Goal: Transaction & Acquisition: Purchase product/service

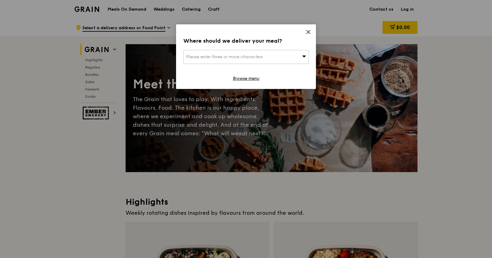
click at [309, 31] on icon at bounding box center [308, 31] width 5 height 5
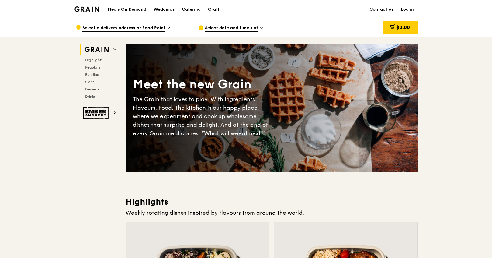
click at [129, 9] on h1 "Meals On Demand" at bounding box center [127, 9] width 39 height 6
click at [96, 74] on span "Bundles" at bounding box center [92, 74] width 14 height 4
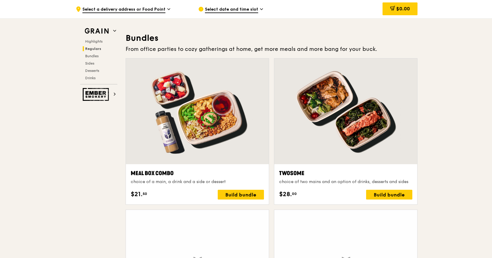
scroll to position [877, 0]
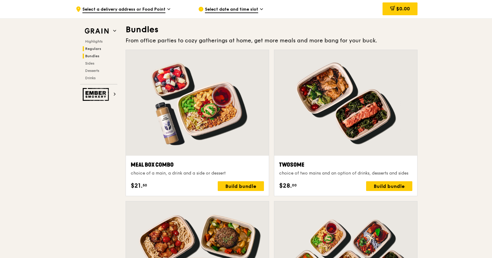
click at [100, 49] on span "Regulars" at bounding box center [93, 49] width 16 height 4
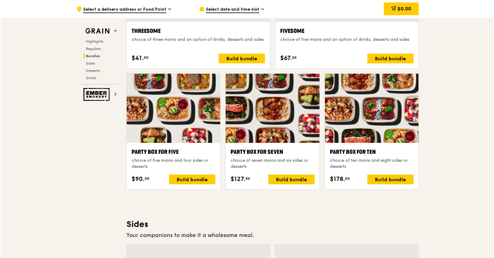
scroll to position [1161, 0]
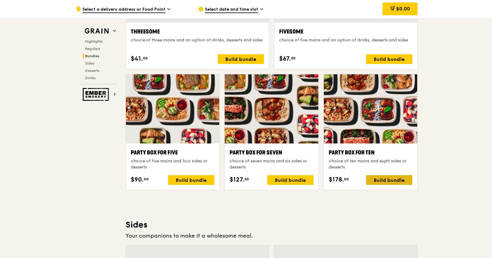
click at [387, 181] on div "Build bundle" at bounding box center [389, 180] width 46 height 10
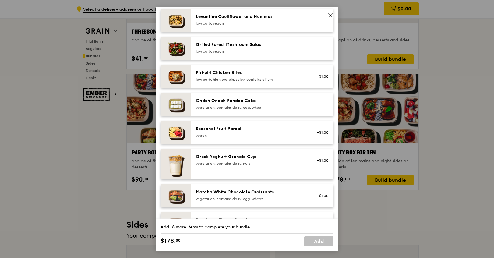
scroll to position [396, 0]
click at [328, 14] on icon at bounding box center [329, 14] width 5 height 5
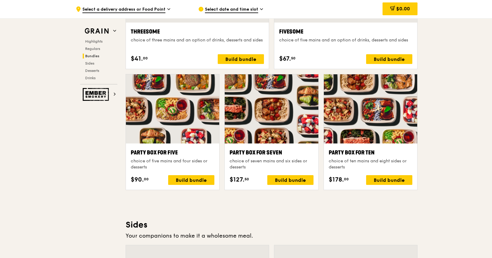
click at [390, 125] on div at bounding box center [370, 108] width 93 height 69
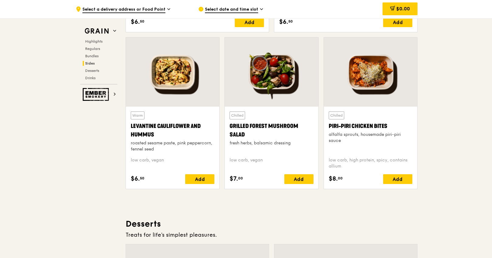
scroll to position [1556, 0]
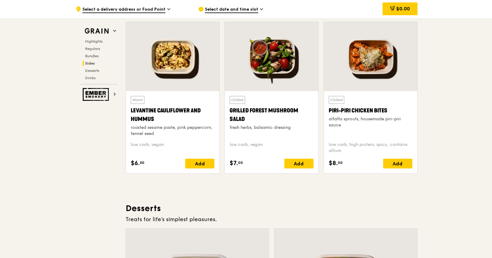
click at [292, 52] on div at bounding box center [271, 56] width 93 height 69
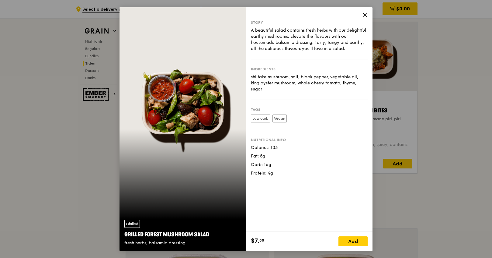
click at [365, 16] on icon at bounding box center [364, 14] width 5 height 5
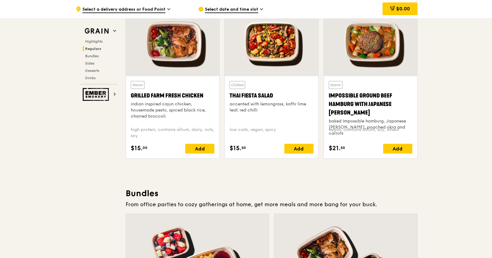
scroll to position [644, 0]
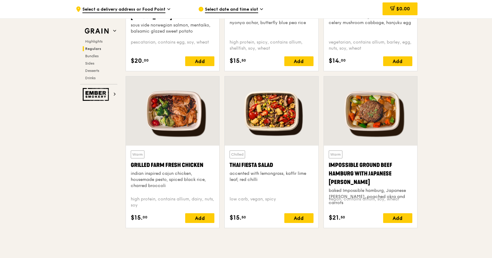
click at [192, 112] on div at bounding box center [172, 110] width 93 height 69
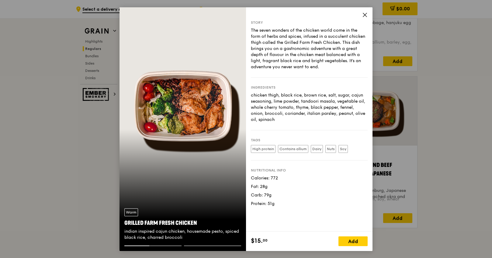
click at [363, 15] on icon at bounding box center [364, 14] width 5 height 5
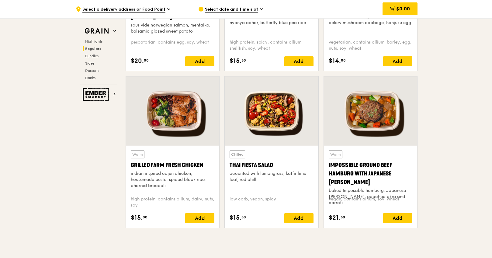
click at [264, 116] on div at bounding box center [271, 110] width 93 height 69
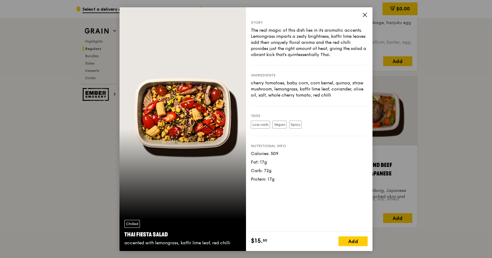
click at [363, 14] on icon at bounding box center [364, 14] width 5 height 5
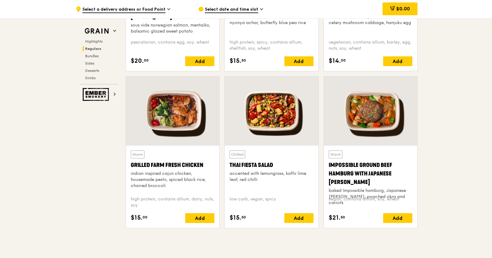
click at [385, 102] on div at bounding box center [370, 110] width 93 height 69
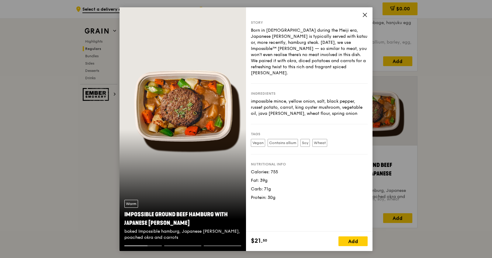
click at [364, 14] on icon at bounding box center [364, 14] width 5 height 5
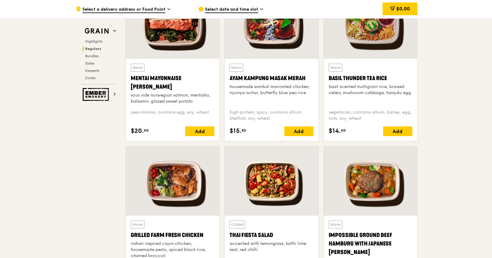
scroll to position [522, 0]
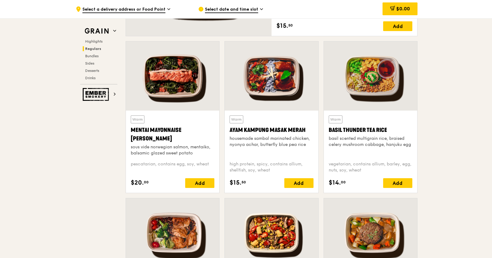
click at [376, 82] on div at bounding box center [370, 75] width 93 height 69
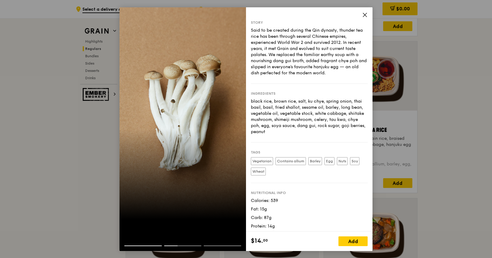
click at [367, 16] on icon at bounding box center [364, 14] width 5 height 5
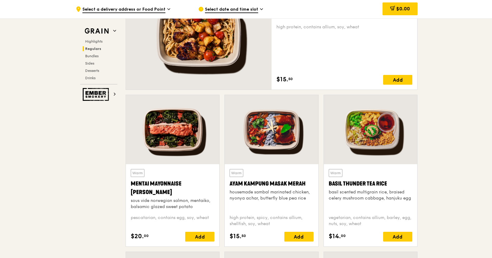
scroll to position [461, 0]
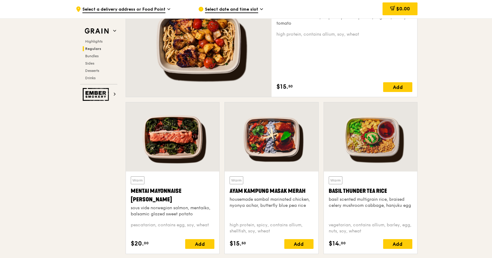
click at [269, 158] on div at bounding box center [271, 136] width 93 height 69
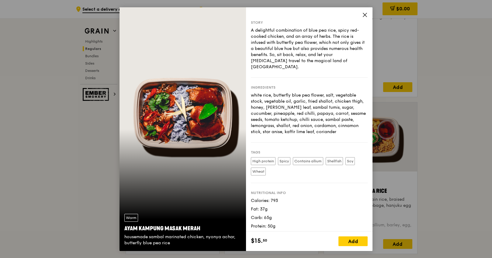
click at [364, 14] on icon at bounding box center [364, 14] width 5 height 5
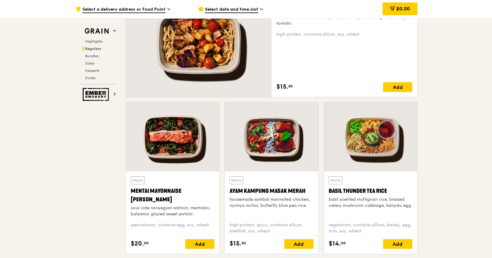
click at [178, 145] on div at bounding box center [172, 136] width 93 height 69
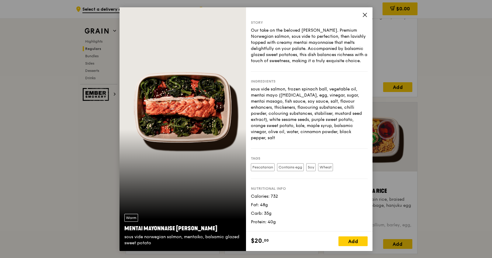
drag, startPoint x: 366, startPoint y: 14, endPoint x: 360, endPoint y: 59, distance: 45.4
click at [365, 14] on icon at bounding box center [364, 14] width 5 height 5
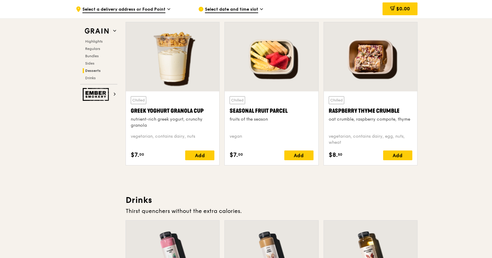
scroll to position [1861, 0]
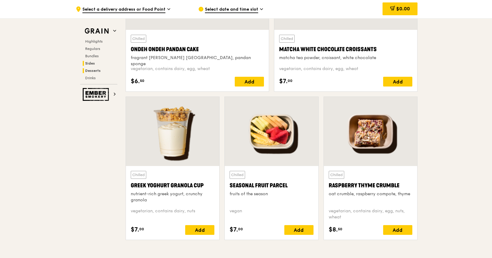
click at [91, 63] on span "Sides" at bounding box center [90, 63] width 10 height 4
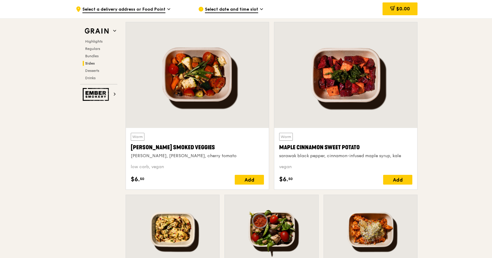
scroll to position [1356, 0]
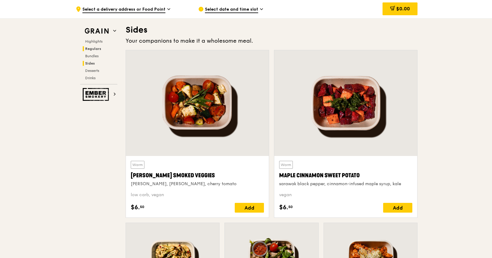
click at [96, 49] on span "Regulars" at bounding box center [93, 49] width 16 height 4
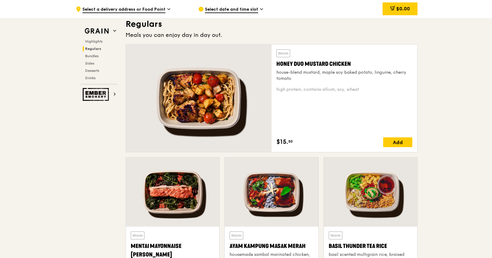
scroll to position [400, 0]
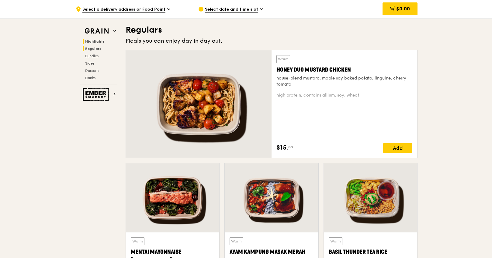
click at [96, 40] on span "Highlights" at bounding box center [94, 41] width 19 height 4
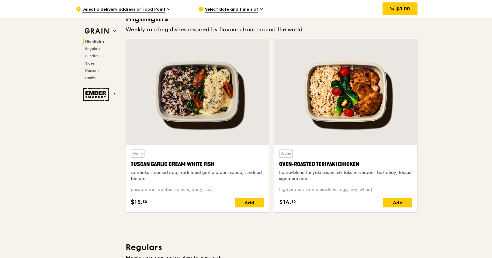
scroll to position [172, 0]
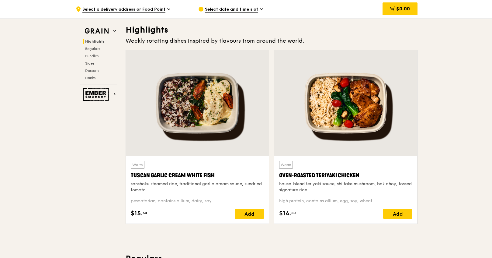
click at [240, 115] on div at bounding box center [197, 103] width 143 height 106
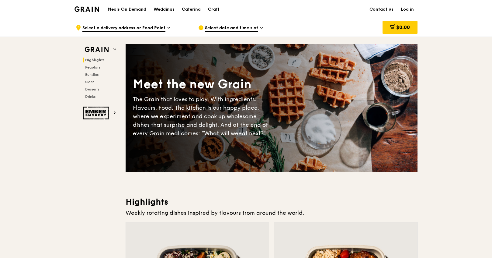
click at [153, 26] on span "Select a delivery address or Food Point" at bounding box center [123, 28] width 83 height 7
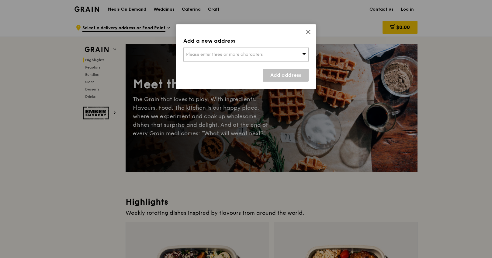
click at [197, 51] on div "Please enter three or more characters" at bounding box center [245, 54] width 125 height 14
type input "465538"
type input "[EMAIL_ADDRESS][DOMAIN_NAME]"
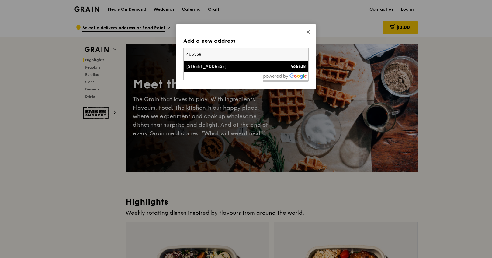
click at [267, 68] on div "[STREET_ADDRESS]" at bounding box center [231, 67] width 90 height 6
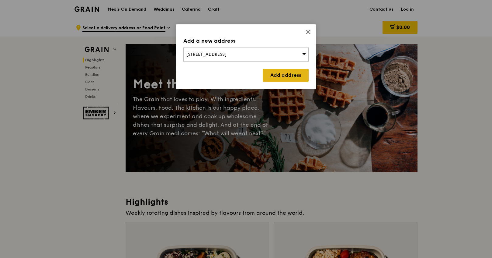
click at [281, 80] on link "Add address" at bounding box center [286, 75] width 46 height 13
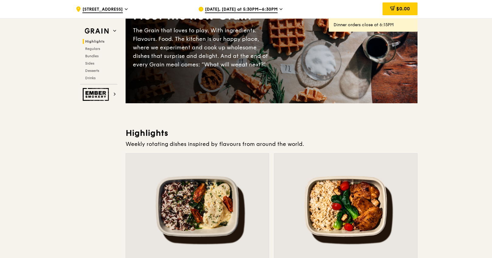
scroll to position [152, 0]
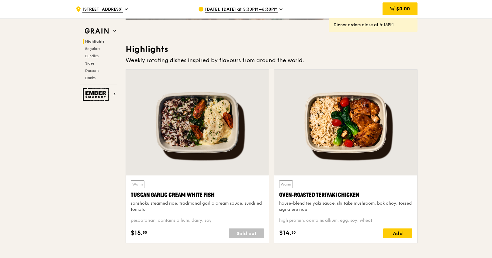
click at [314, 150] on div at bounding box center [345, 123] width 143 height 106
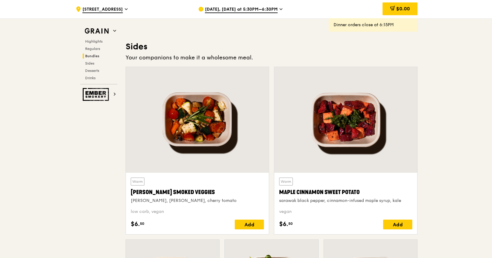
scroll to position [1491, 0]
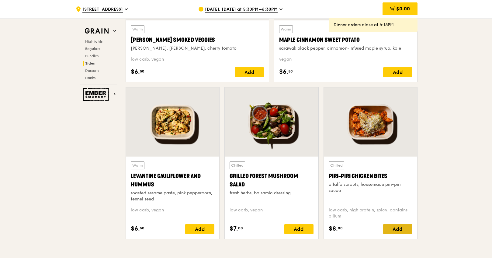
click at [401, 229] on div "Add" at bounding box center [397, 229] width 29 height 10
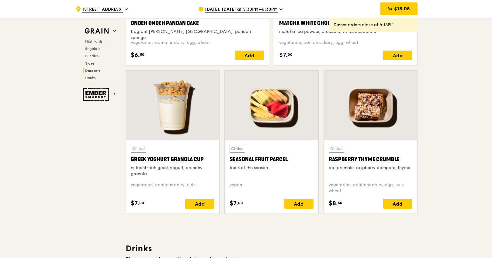
scroll to position [1886, 0]
